Goal: Transaction & Acquisition: Obtain resource

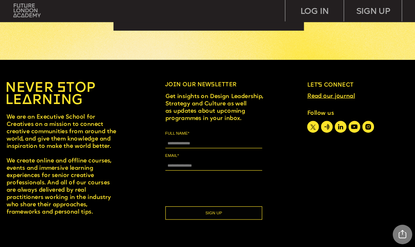
scroll to position [2580, 0]
click at [17, 10] on img at bounding box center [26, 10] width 27 height 14
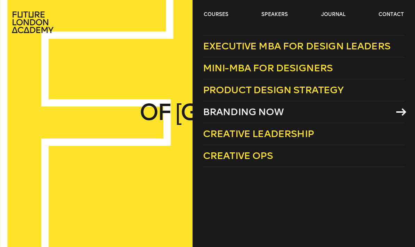
click at [271, 108] on span "Branding Now" at bounding box center [243, 111] width 81 height 11
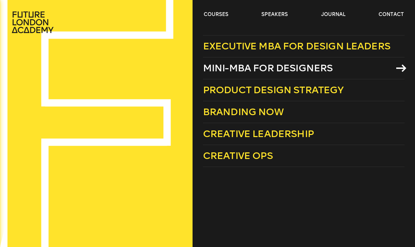
click at [255, 74] on span "Mini-MBA for Designers" at bounding box center [268, 67] width 130 height 11
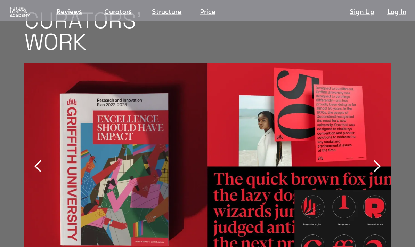
scroll to position [1414, 0]
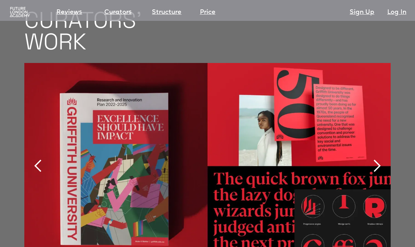
click at [379, 159] on div "next slide" at bounding box center [377, 166] width 14 height 14
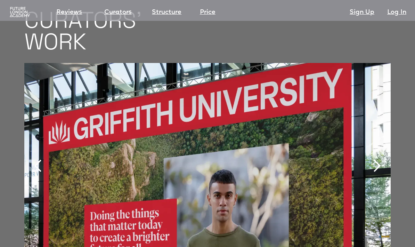
click at [376, 159] on div "next slide" at bounding box center [377, 166] width 14 height 14
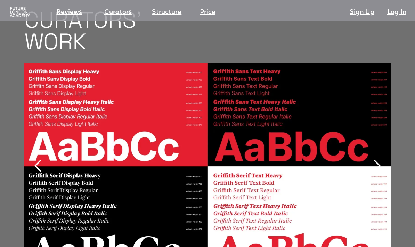
click at [375, 159] on div "next slide" at bounding box center [377, 166] width 14 height 14
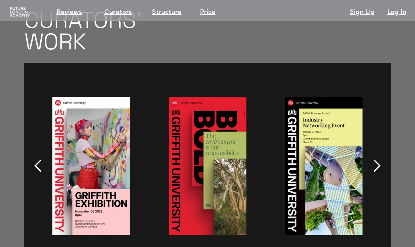
click at [376, 159] on div "next slide" at bounding box center [377, 166] width 14 height 14
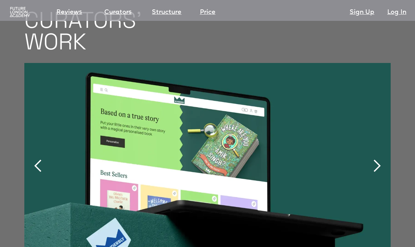
click at [376, 159] on div "next slide" at bounding box center [377, 166] width 14 height 14
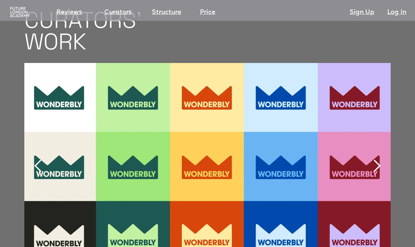
click at [378, 159] on div "next slide" at bounding box center [377, 166] width 14 height 14
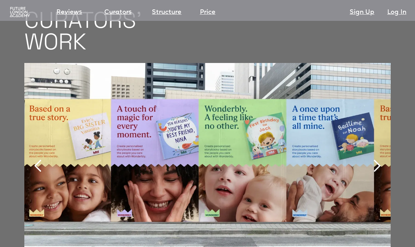
click at [379, 159] on div "next slide" at bounding box center [377, 166] width 14 height 14
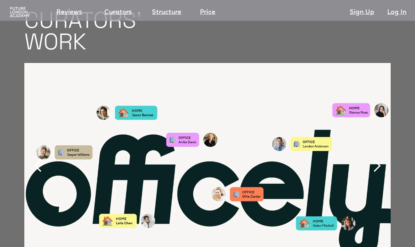
click at [379, 159] on div "next slide" at bounding box center [377, 166] width 14 height 14
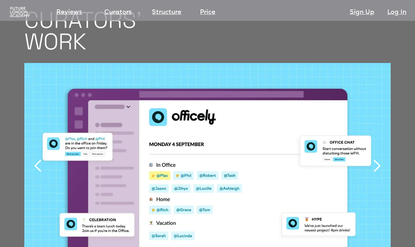
click at [380, 159] on div "next slide" at bounding box center [377, 166] width 14 height 14
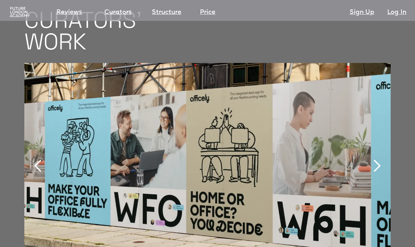
click at [379, 159] on div "next slide" at bounding box center [377, 166] width 14 height 14
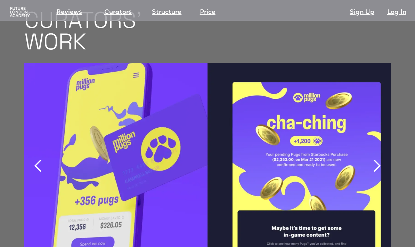
click at [379, 159] on div "next slide" at bounding box center [377, 166] width 14 height 14
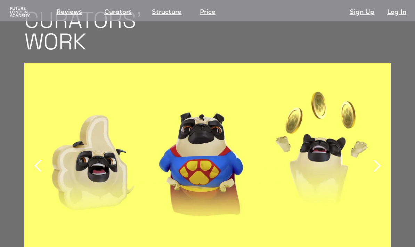
click at [379, 159] on div "next slide" at bounding box center [377, 166] width 14 height 14
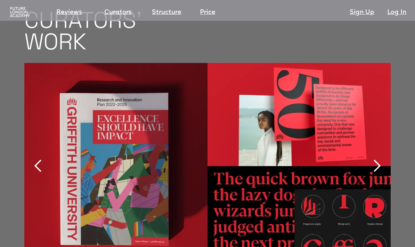
click at [378, 159] on div "next slide" at bounding box center [377, 166] width 14 height 14
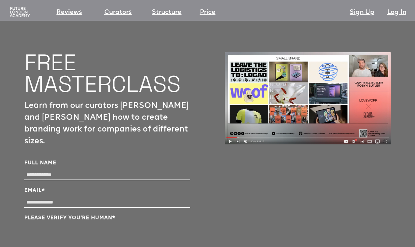
scroll to position [2315, 0]
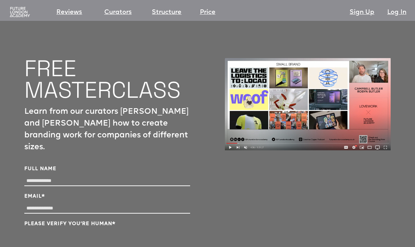
click at [379, 106] on img at bounding box center [308, 104] width 166 height 92
click at [379, 105] on img at bounding box center [308, 104] width 166 height 92
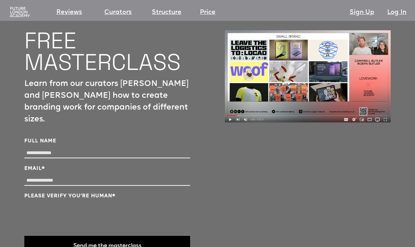
click at [132, 148] on input "Full Name" at bounding box center [107, 153] width 166 height 10
type input "******"
click at [26, 176] on input "Email *" at bounding box center [107, 181] width 166 height 10
type input "**********"
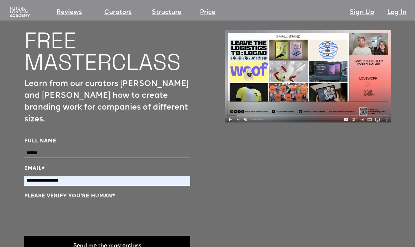
click at [52, 236] on button "Send me the masterclass" at bounding box center [107, 246] width 166 height 21
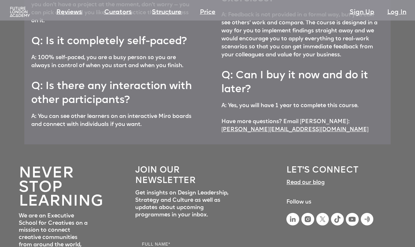
scroll to position [3019, 0]
